Goal: Task Accomplishment & Management: Manage account settings

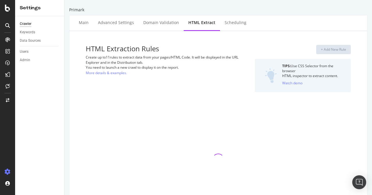
select select "list"
select select "exist"
select select "list"
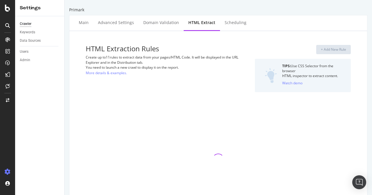
select select "list"
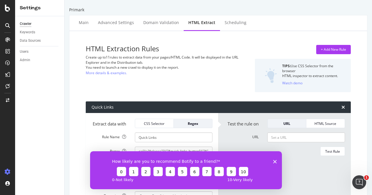
click at [275, 163] on icon "Close survey" at bounding box center [274, 161] width 3 height 3
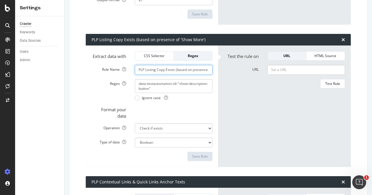
scroll to position [0, 26]
drag, startPoint x: 168, startPoint y: 77, endPoint x: 221, endPoint y: 82, distance: 53.9
click at [221, 82] on div "Extract data with CSS Selector Regex Rule Name PLP Listing Copy Exists (based o…" at bounding box center [218, 107] width 265 height 122
click at [197, 75] on input "PLP Listing Copy Exists (based on presence of 'Show More')" at bounding box center [174, 70] width 78 height 10
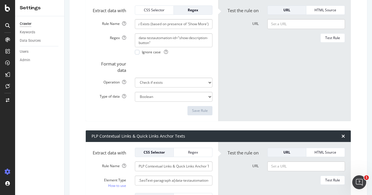
scroll to position [0, 0]
